Goal: Task Accomplishment & Management: Manage account settings

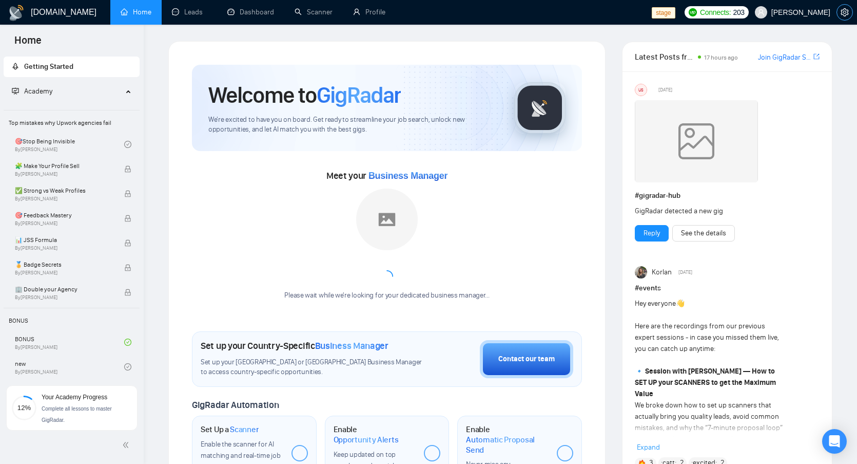
click at [842, 17] on button "button" at bounding box center [845, 12] width 16 height 16
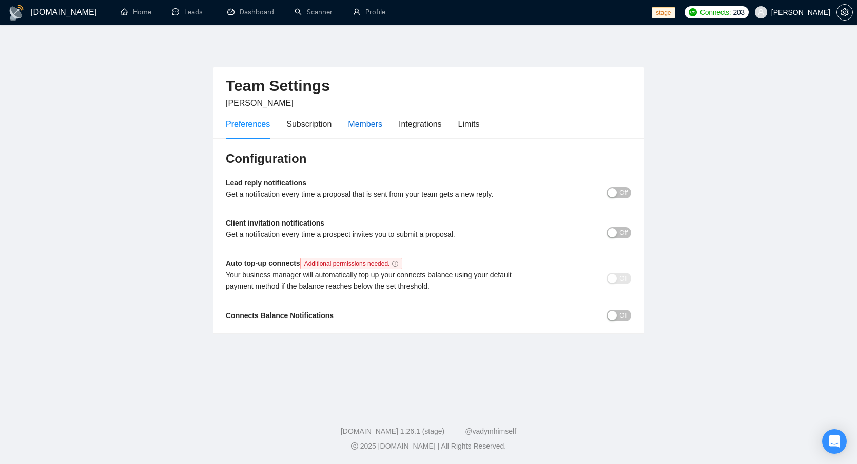
click at [361, 124] on div "Members" at bounding box center [365, 124] width 34 height 13
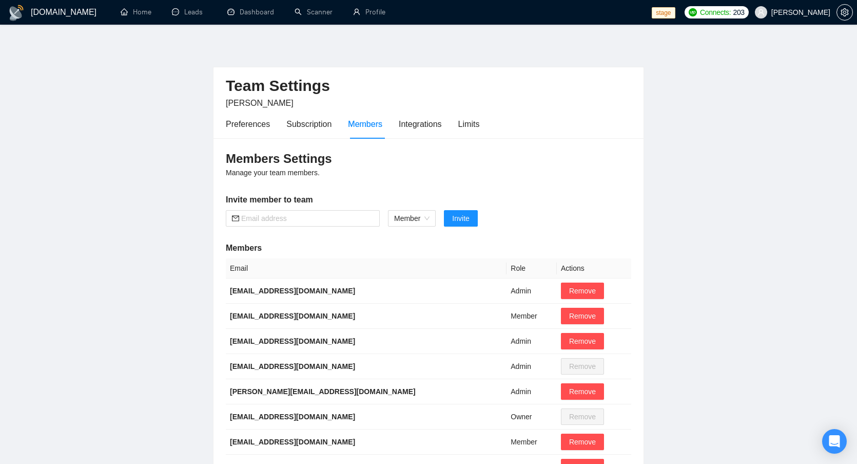
click at [319, 227] on div "Members Settings Manage your team members. Invite member to team Member Invite …" at bounding box center [429, 350] width 430 height 425
click at [323, 220] on input "text" at bounding box center [307, 218] width 132 height 11
paste input "[EMAIL_ADDRESS][DOMAIN_NAME]"
click at [411, 218] on span "Member" at bounding box center [411, 217] width 35 height 15
type input "[EMAIL_ADDRESS][DOMAIN_NAME]"
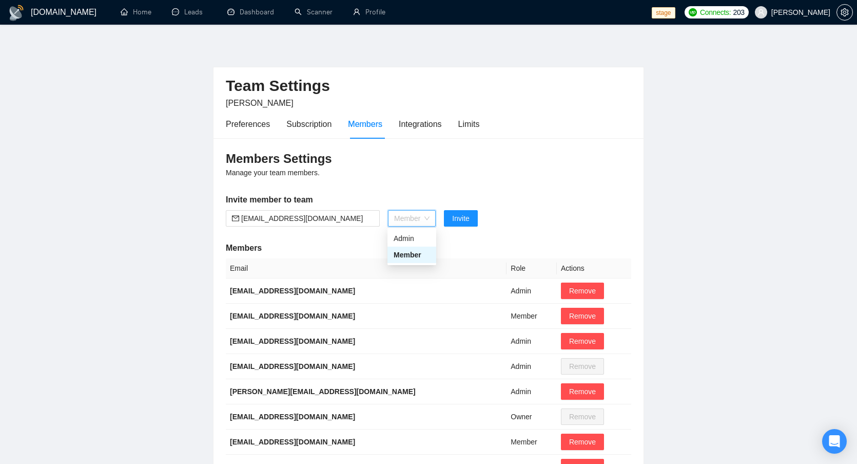
click at [416, 262] on div "Member" at bounding box center [412, 254] width 49 height 16
click at [465, 221] on span "Invite" at bounding box center [460, 218] width 17 height 11
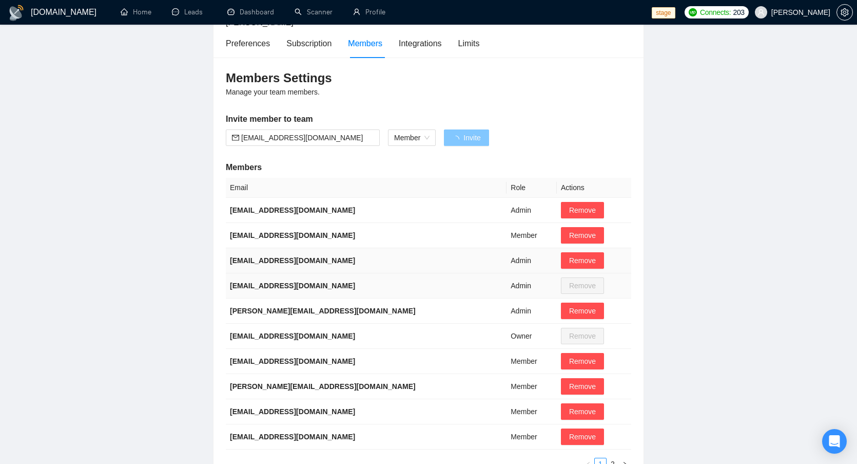
scroll to position [84, 0]
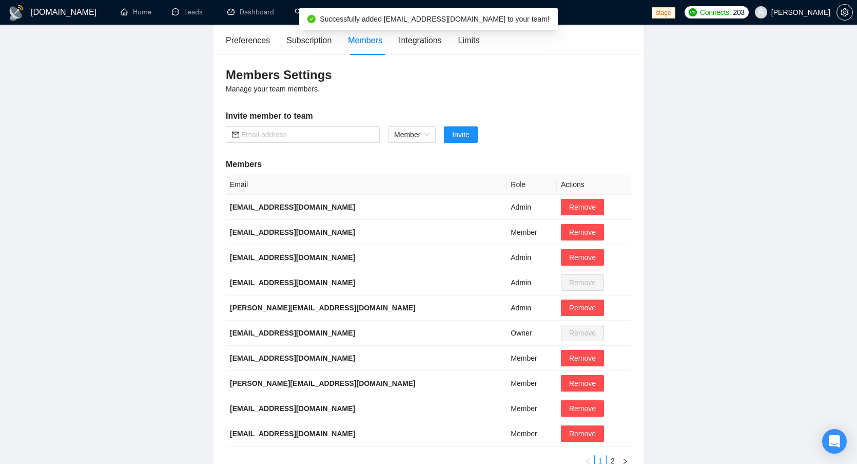
drag, startPoint x: 750, startPoint y: 110, endPoint x: 749, endPoint y: 100, distance: 10.9
click at [750, 110] on main "Team Settings [PERSON_NAME] Preferences Subscription Members Integrations Limit…" at bounding box center [428, 218] width 824 height 522
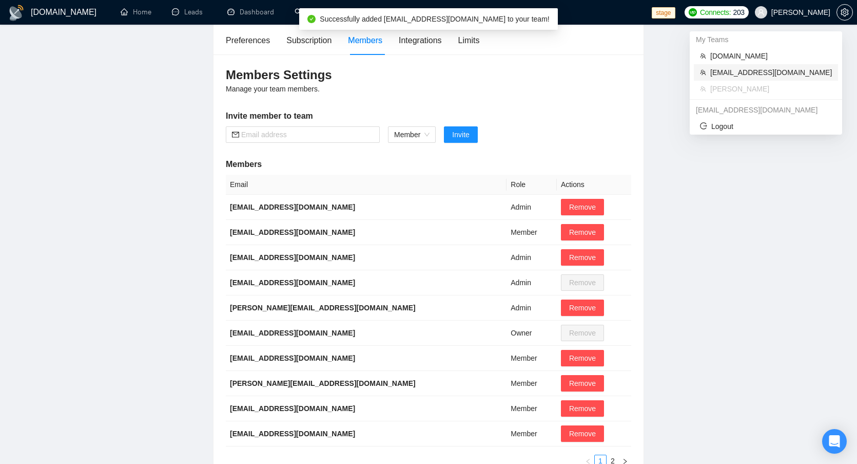
click at [774, 71] on span "[EMAIL_ADDRESS][DOMAIN_NAME]" at bounding box center [771, 72] width 122 height 11
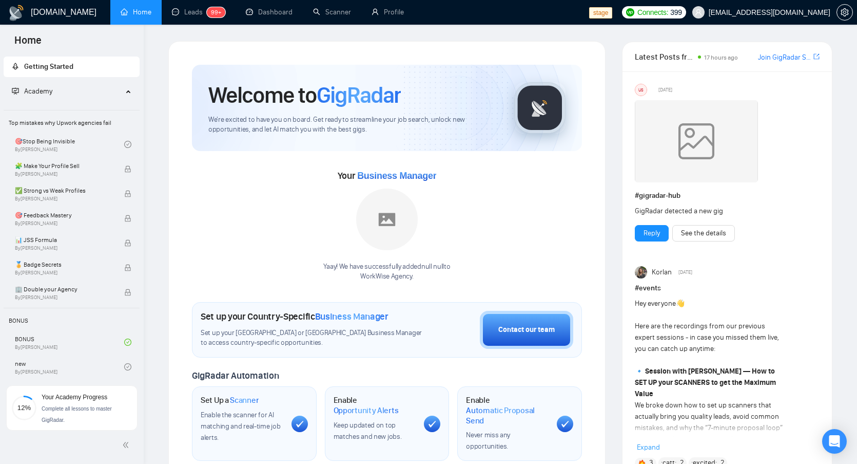
click at [853, 8] on div "stage Connects: 399 [EMAIL_ADDRESS][DOMAIN_NAME]" at bounding box center [723, 12] width 268 height 25
click at [846, 9] on icon "setting" at bounding box center [845, 12] width 8 height 8
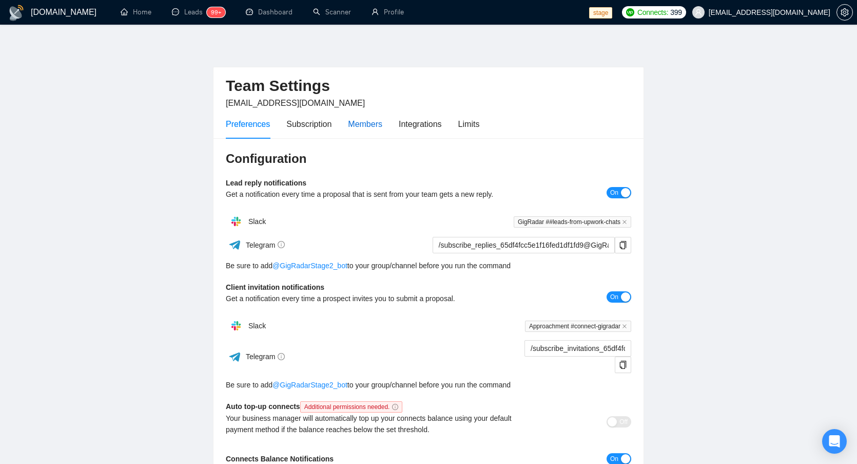
click at [352, 124] on div "Members" at bounding box center [365, 124] width 34 height 13
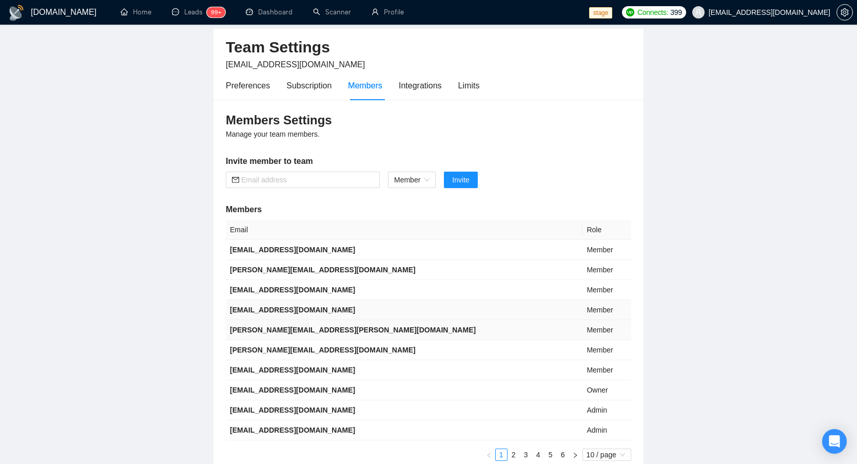
scroll to position [74, 0]
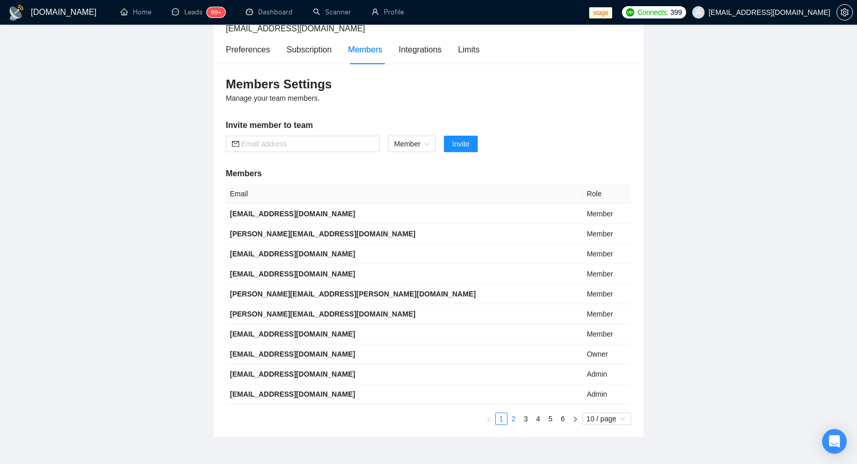
click at [514, 418] on link "2" at bounding box center [513, 418] width 11 height 11
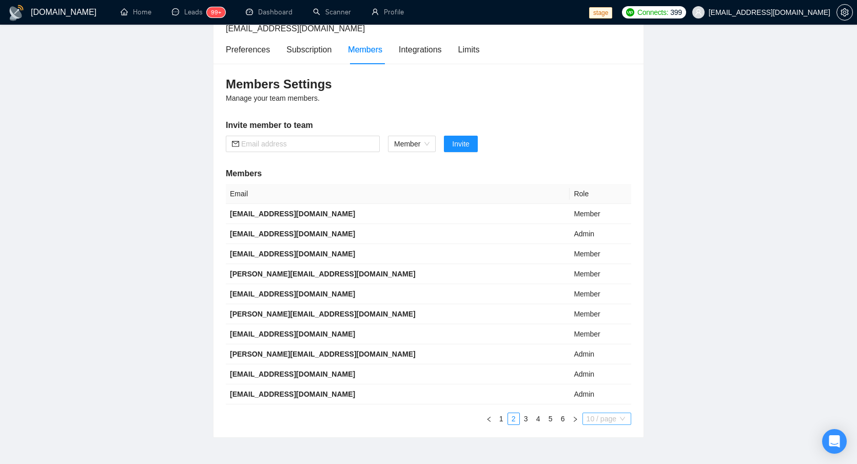
click at [622, 413] on span "10 / page" at bounding box center [607, 418] width 41 height 11
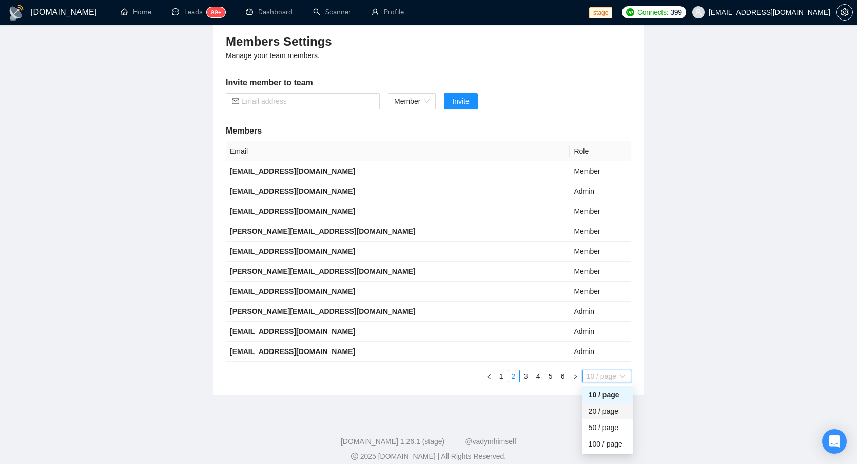
scroll to position [125, 0]
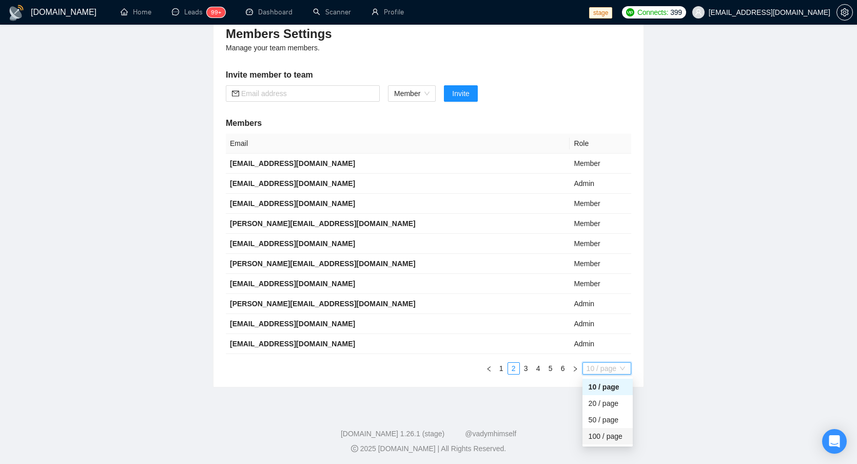
click at [604, 430] on div "100 / page" at bounding box center [608, 435] width 38 height 11
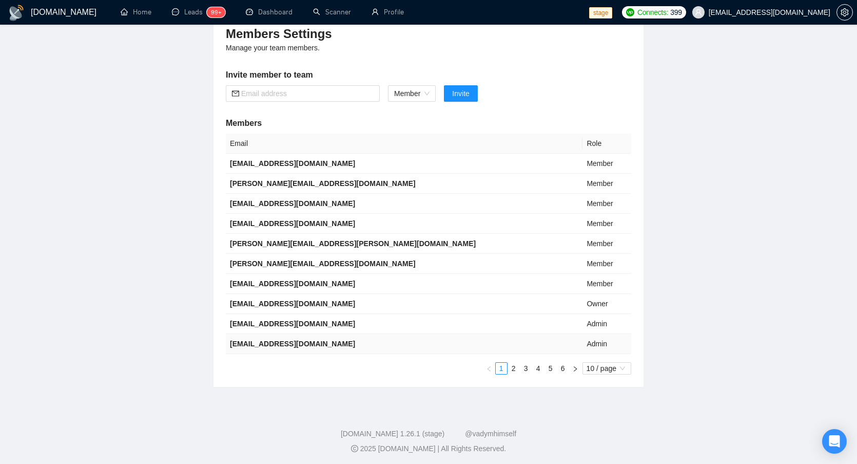
click at [617, 346] on td "Admin" at bounding box center [607, 344] width 49 height 20
click at [503, 365] on link "1" at bounding box center [501, 367] width 11 height 11
click at [459, 184] on td "[PERSON_NAME][EMAIL_ADDRESS][DOMAIN_NAME]" at bounding box center [404, 184] width 357 height 20
click at [330, 346] on td "[EMAIL_ADDRESS][DOMAIN_NAME]" at bounding box center [404, 344] width 357 height 20
click at [583, 324] on td "Admin" at bounding box center [607, 324] width 49 height 20
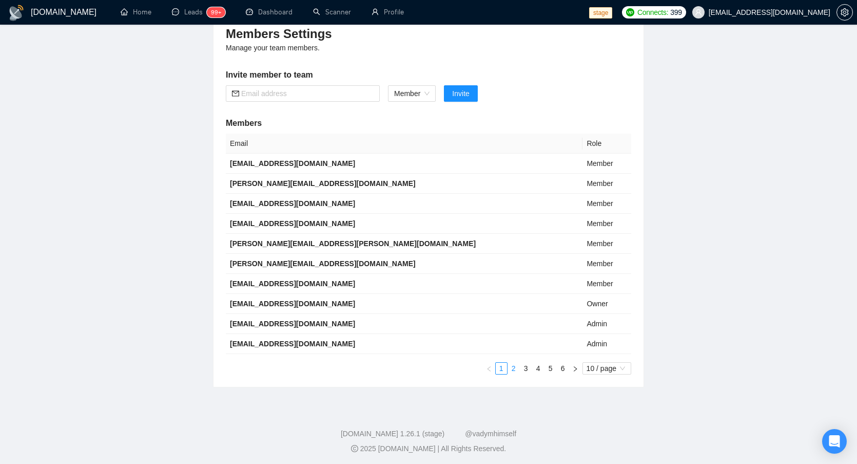
click at [515, 367] on link "2" at bounding box center [513, 367] width 11 height 11
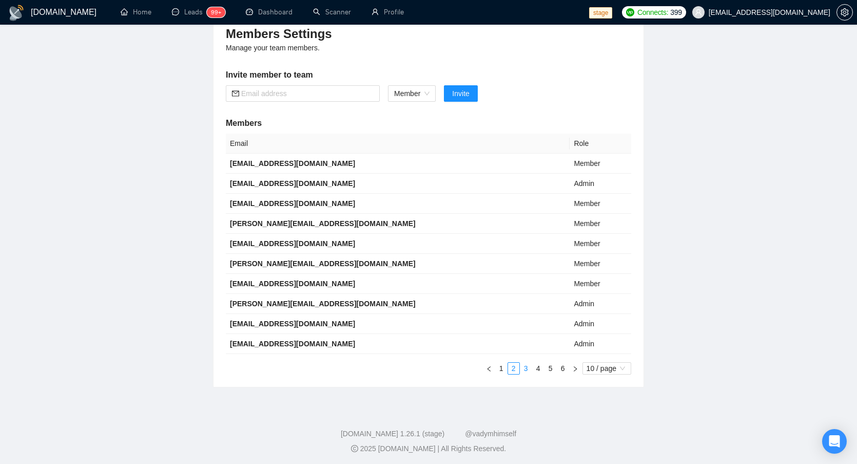
click at [525, 368] on link "3" at bounding box center [526, 367] width 11 height 11
click at [612, 370] on span "10 / page" at bounding box center [607, 367] width 41 height 11
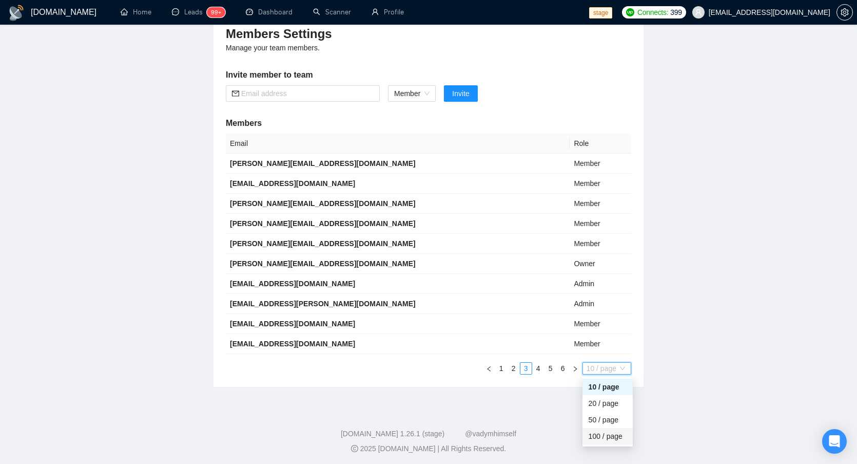
click at [603, 433] on div "100 / page" at bounding box center [608, 435] width 38 height 11
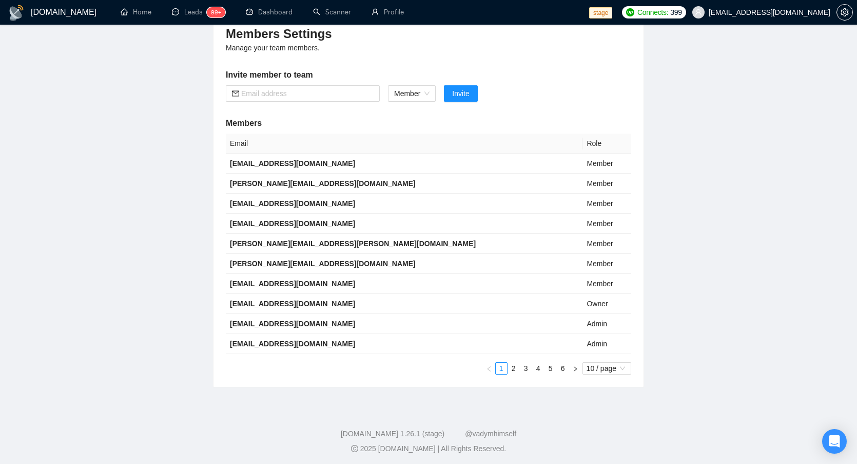
click at [618, 372] on div "Members Settings Manage your team members. Invite member to team Member Invite …" at bounding box center [429, 199] width 430 height 373
click at [622, 368] on span "10 / page" at bounding box center [607, 367] width 41 height 11
click at [686, 365] on main "Team Settings [EMAIL_ADDRESS][DOMAIN_NAME] Preferences Subscription Members Int…" at bounding box center [428, 151] width 824 height 471
